Goal: Task Accomplishment & Management: Manage account settings

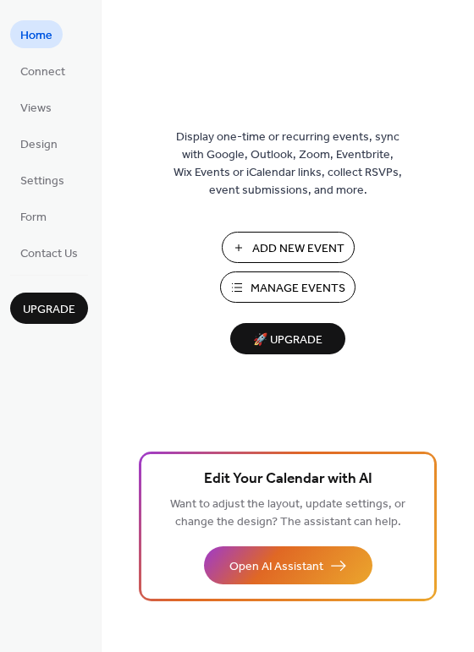
click at [311, 245] on span "Add New Event" at bounding box center [298, 249] width 92 height 18
click at [283, 285] on span "Manage Events" at bounding box center [297, 289] width 95 height 18
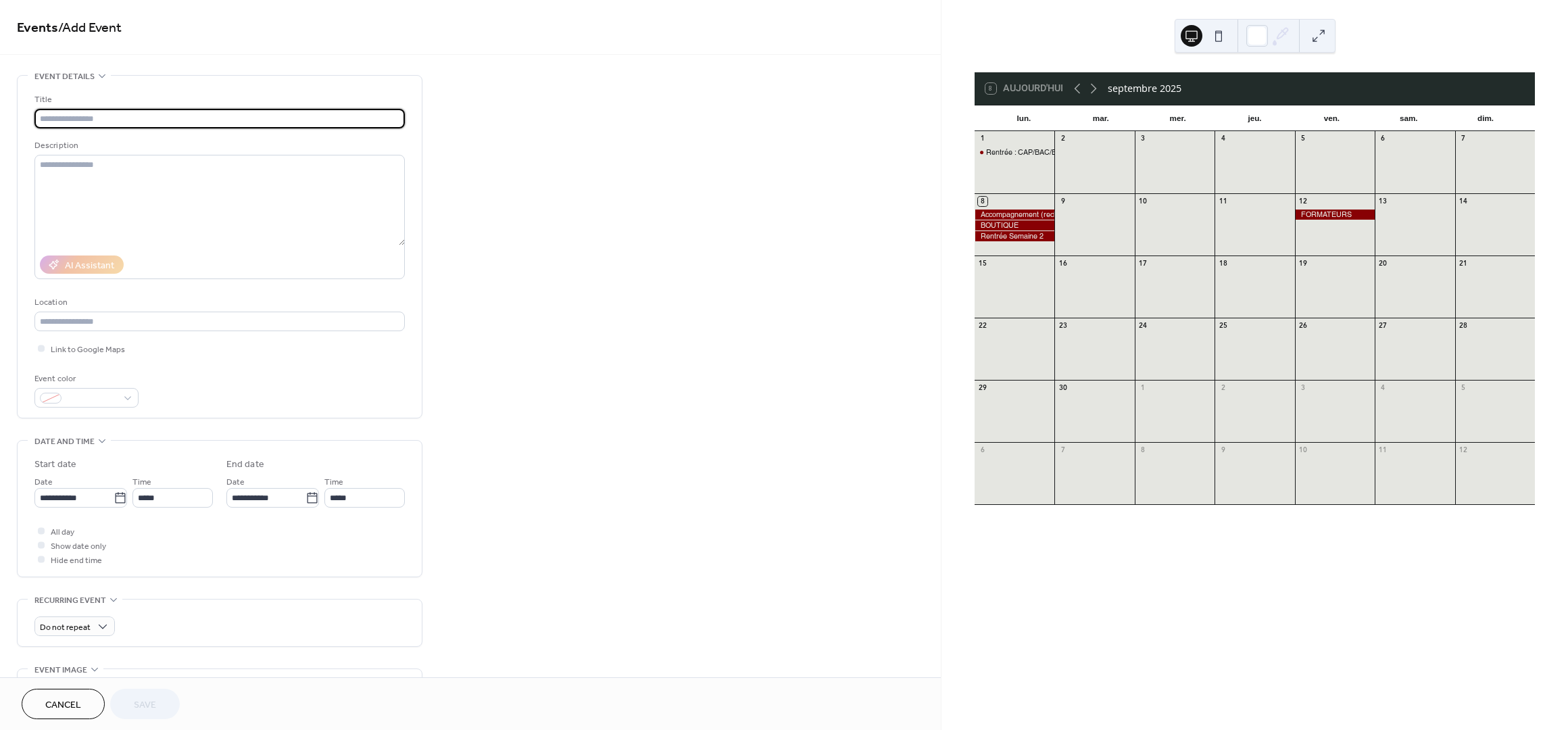
click at [1046, 212] on div at bounding box center [1014, 214] width 80 height 10
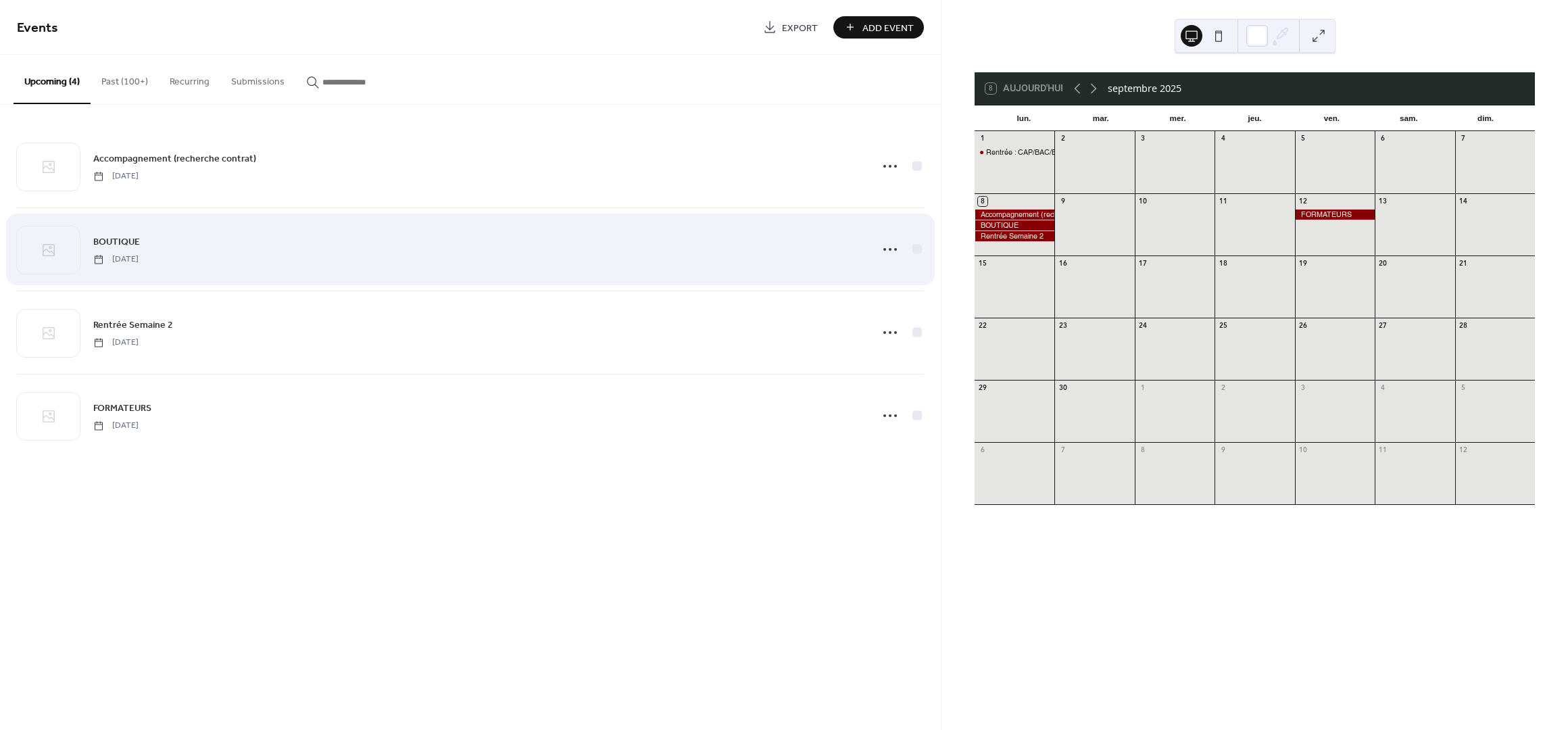
click at [131, 247] on span "BOUTIQUE" at bounding box center [117, 242] width 46 height 14
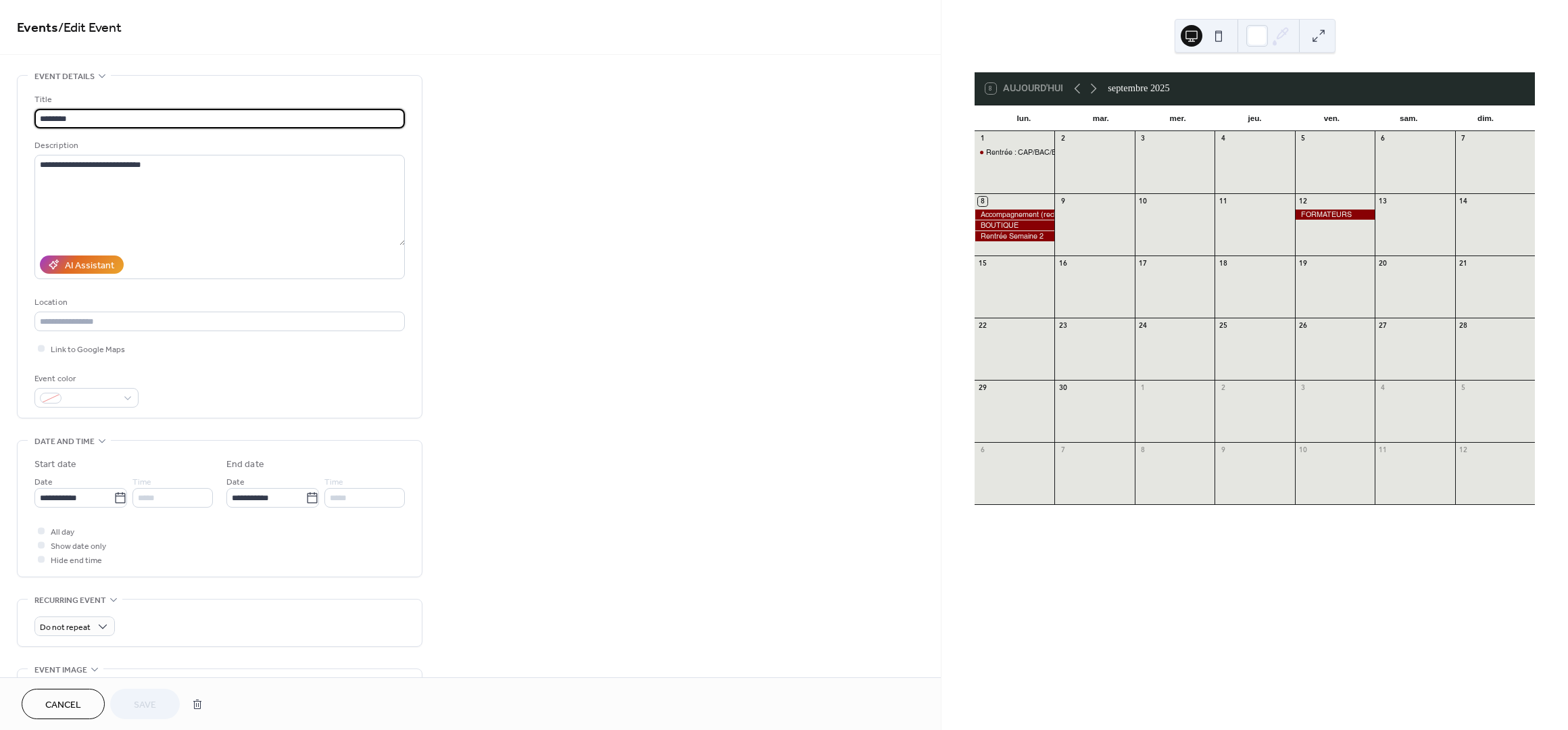
click at [44, 546] on div at bounding box center [41, 545] width 6 height 6
click at [42, 544] on div at bounding box center [41, 545] width 6 height 6
click at [124, 546] on div "All day Show date only Hide end time" at bounding box center [220, 545] width 371 height 42
click at [59, 497] on input "**********" at bounding box center [73, 498] width 79 height 20
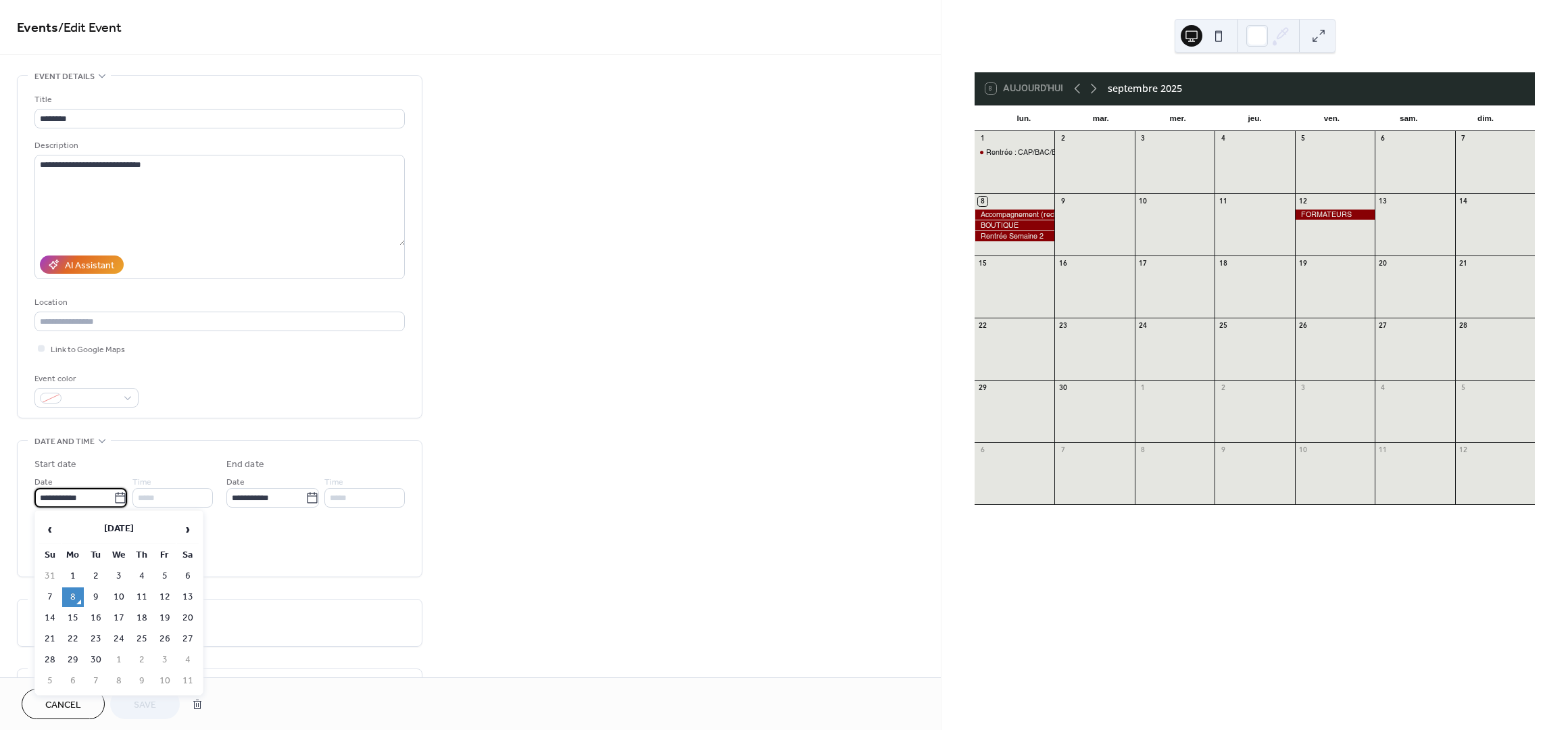
click at [280, 560] on div "All day Show date only Hide end time" at bounding box center [220, 545] width 371 height 42
click at [41, 529] on icon at bounding box center [41, 530] width 4 height 4
click at [40, 542] on div at bounding box center [41, 545] width 6 height 6
click at [139, 706] on span "Save" at bounding box center [145, 705] width 22 height 14
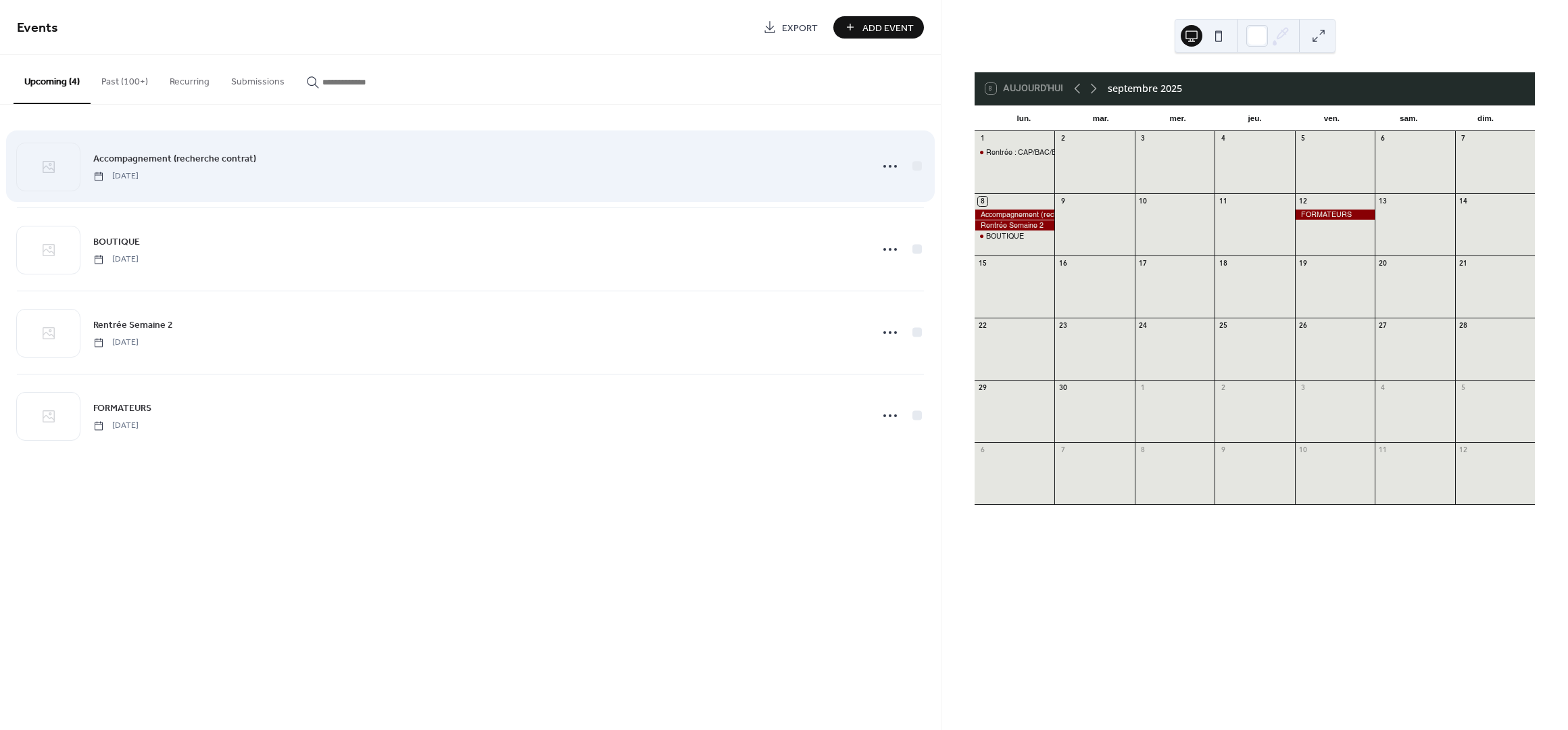
click at [199, 161] on span "Accompagnement (recherche contrat)" at bounding box center [175, 159] width 163 height 14
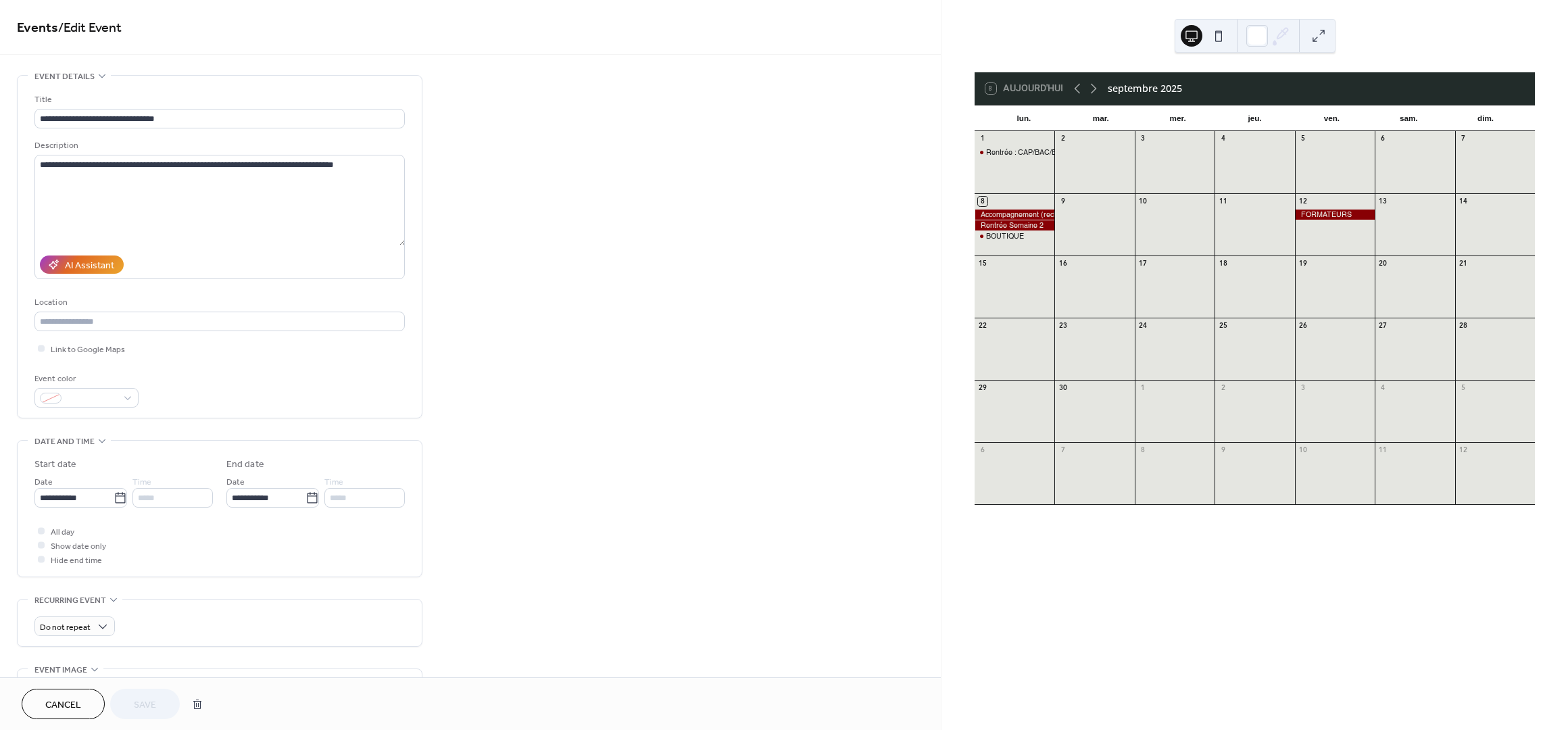
click at [42, 544] on div at bounding box center [41, 545] width 6 height 6
click at [44, 530] on div at bounding box center [41, 530] width 14 height 14
click at [42, 545] on div at bounding box center [41, 545] width 6 height 6
click at [144, 701] on span "Save" at bounding box center [145, 705] width 22 height 14
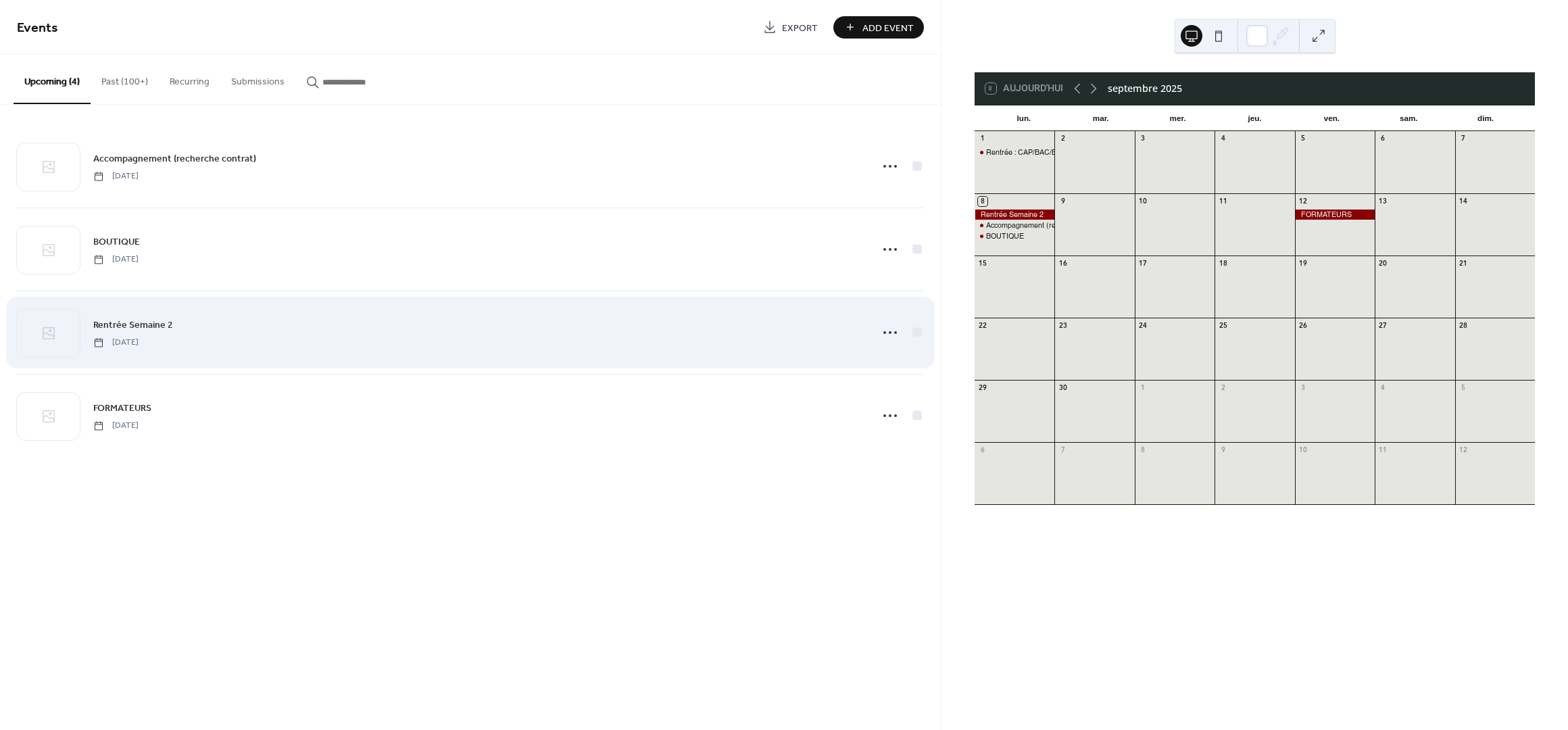
click at [135, 323] on span "Rentrée Semaine 2" at bounding box center [133, 326] width 80 height 14
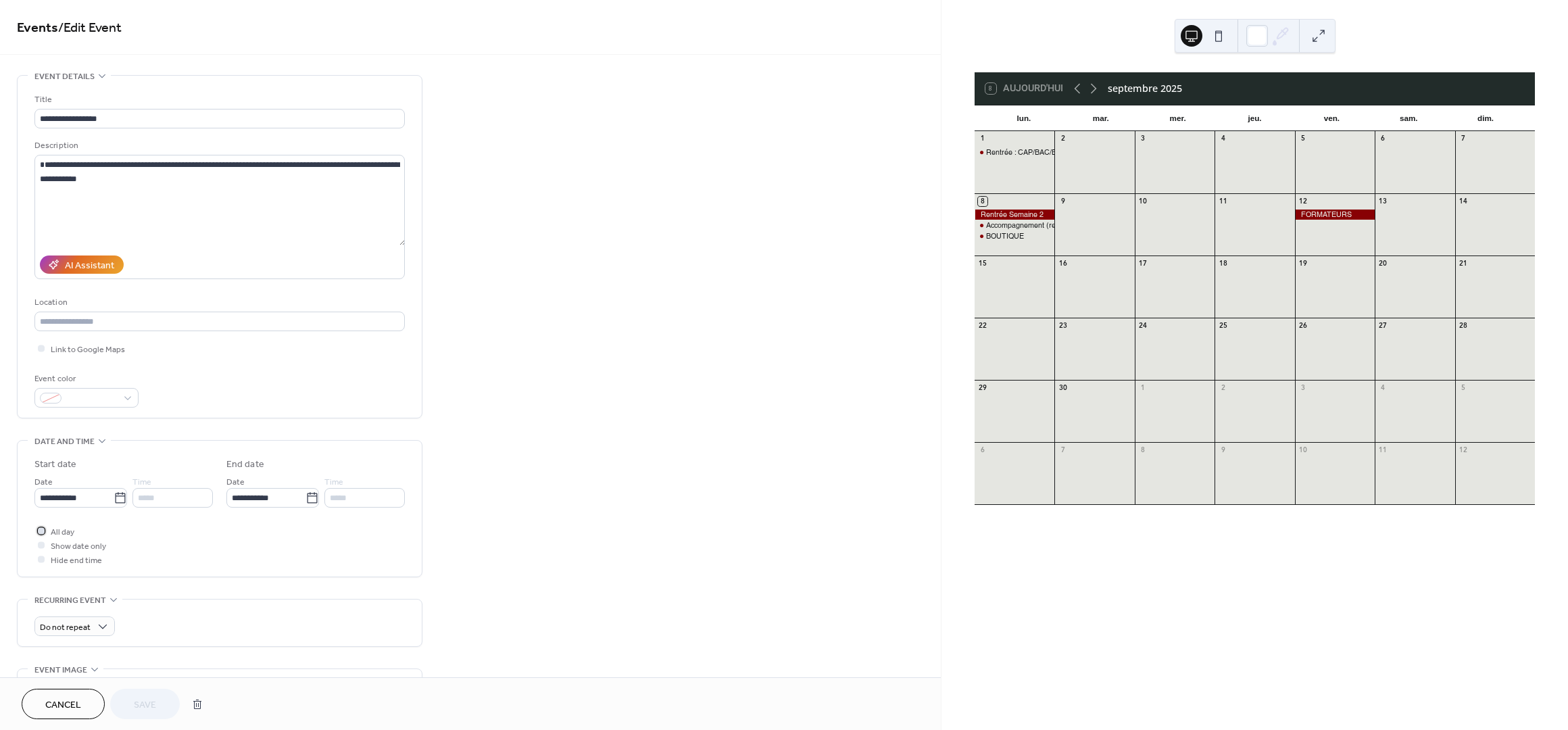
click at [42, 531] on div at bounding box center [41, 530] width 6 height 6
click at [40, 546] on div at bounding box center [41, 545] width 6 height 6
click at [140, 707] on span "Save" at bounding box center [145, 705] width 22 height 14
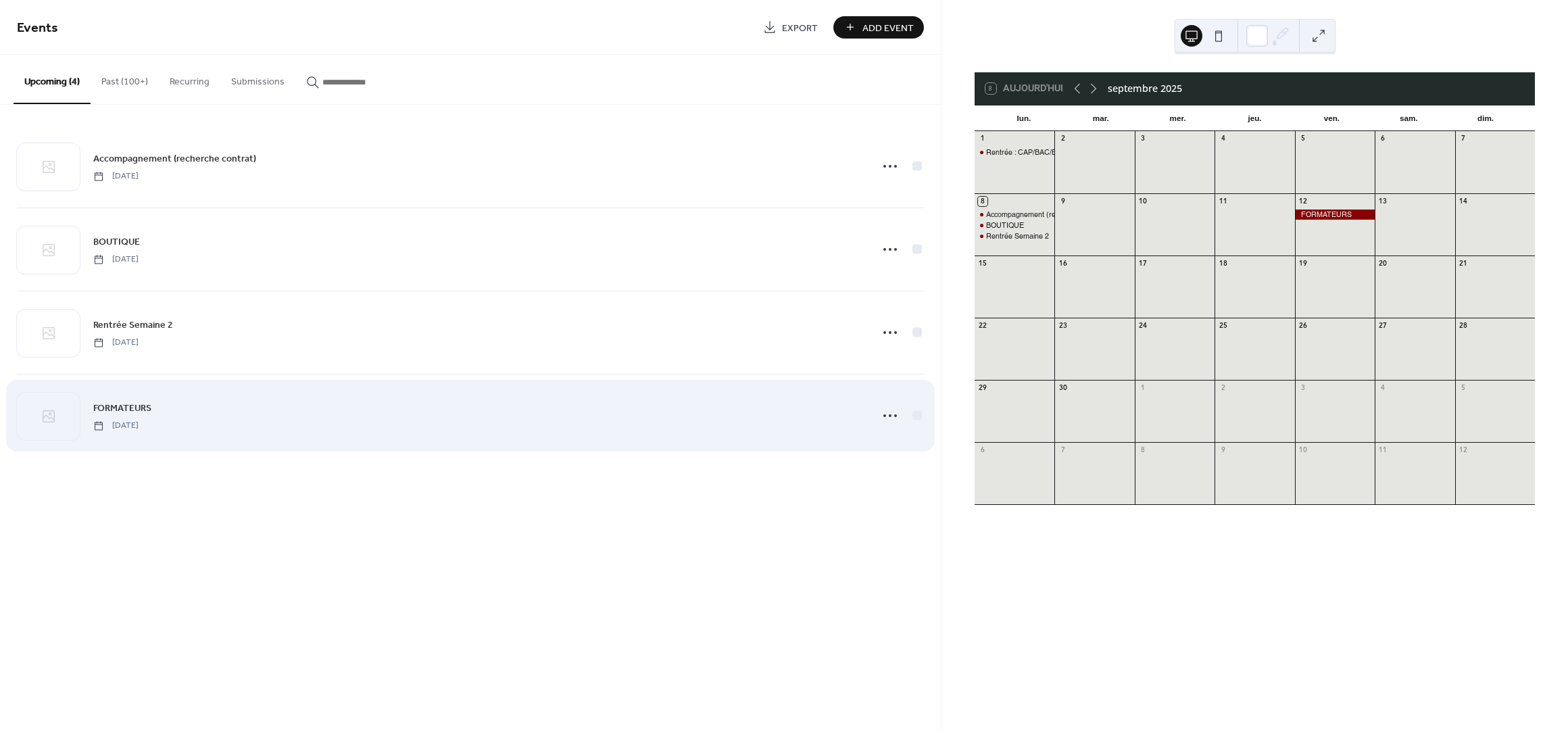
click at [140, 403] on span "FORMATEURS" at bounding box center [122, 409] width 58 height 14
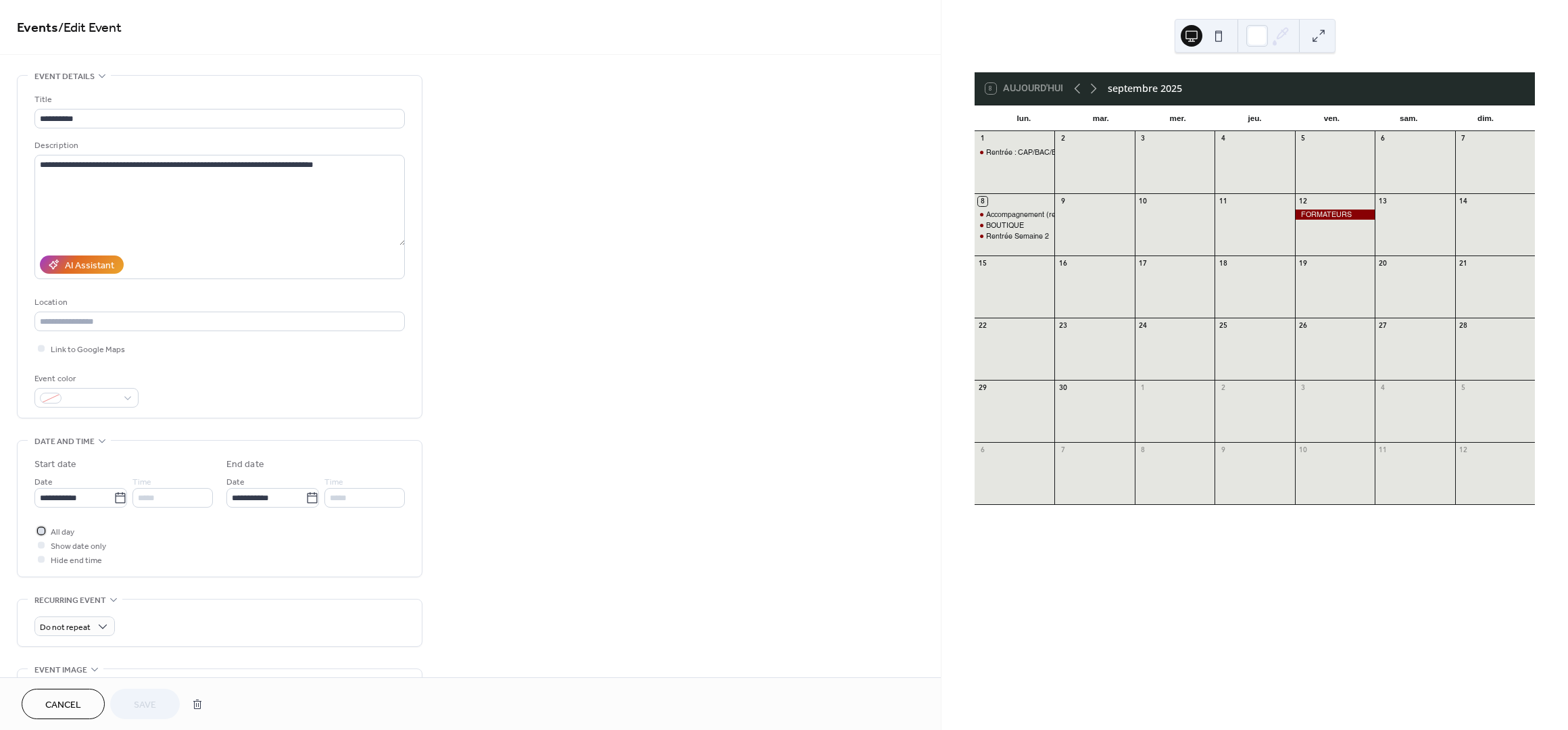
click at [43, 528] on div at bounding box center [41, 530] width 6 height 6
click at [42, 545] on div at bounding box center [41, 545] width 6 height 6
click at [145, 702] on span "Save" at bounding box center [145, 705] width 22 height 14
